Goal: Find specific page/section: Find specific page/section

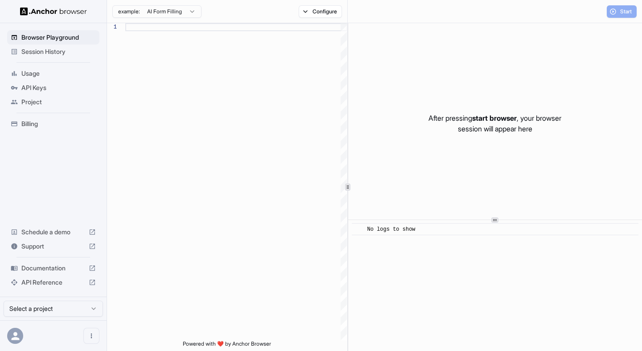
scroll to position [80, 0]
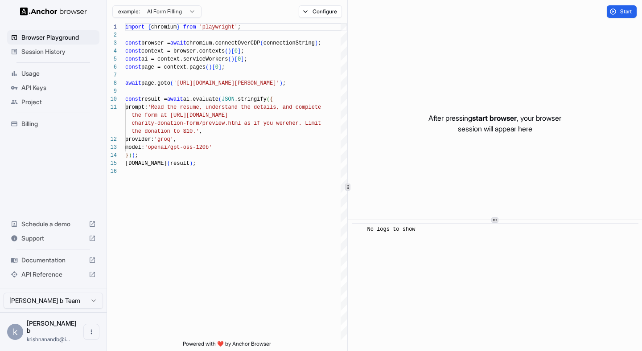
click at [64, 55] on span "Session History" at bounding box center [58, 51] width 74 height 9
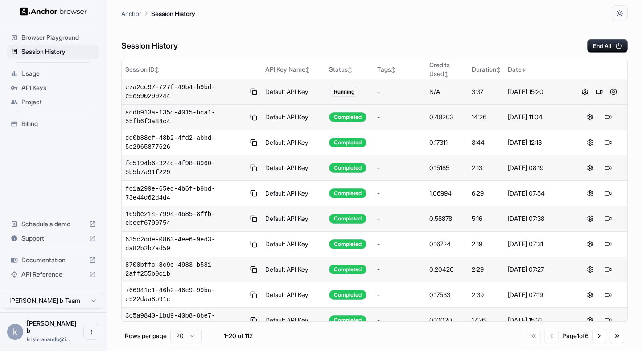
click at [608, 92] on button at bounding box center [613, 91] width 11 height 11
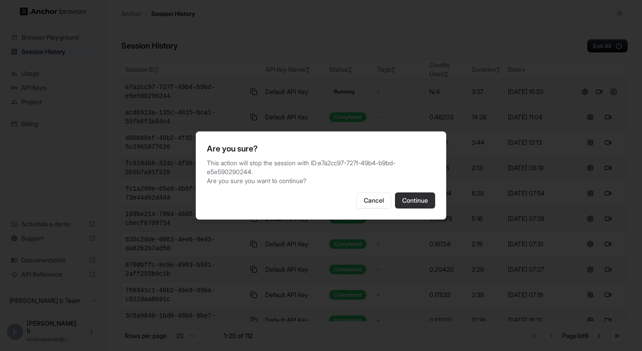
click at [410, 202] on button "Continue" at bounding box center [415, 200] width 40 height 16
